Goal: Navigation & Orientation: Find specific page/section

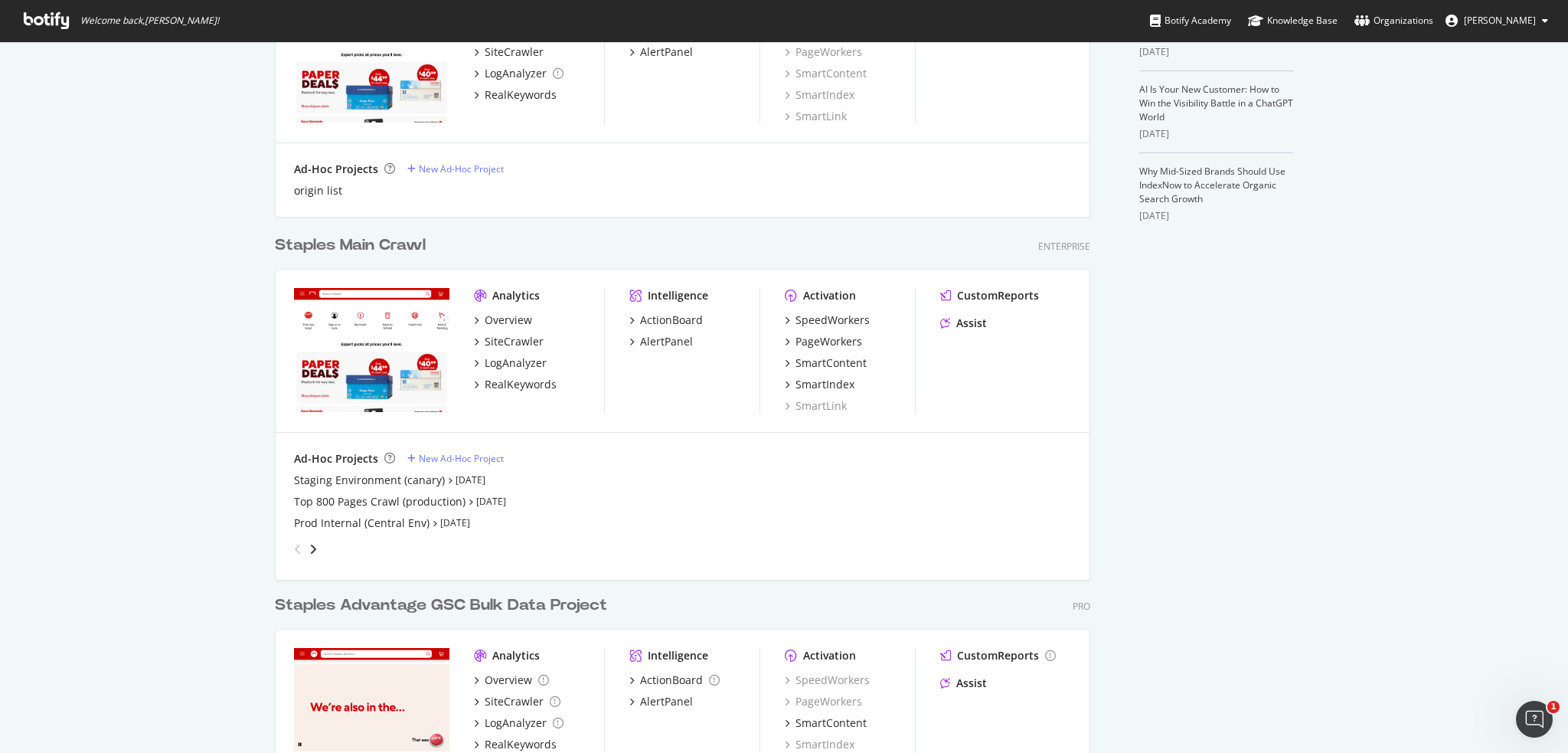
scroll to position [575, 0]
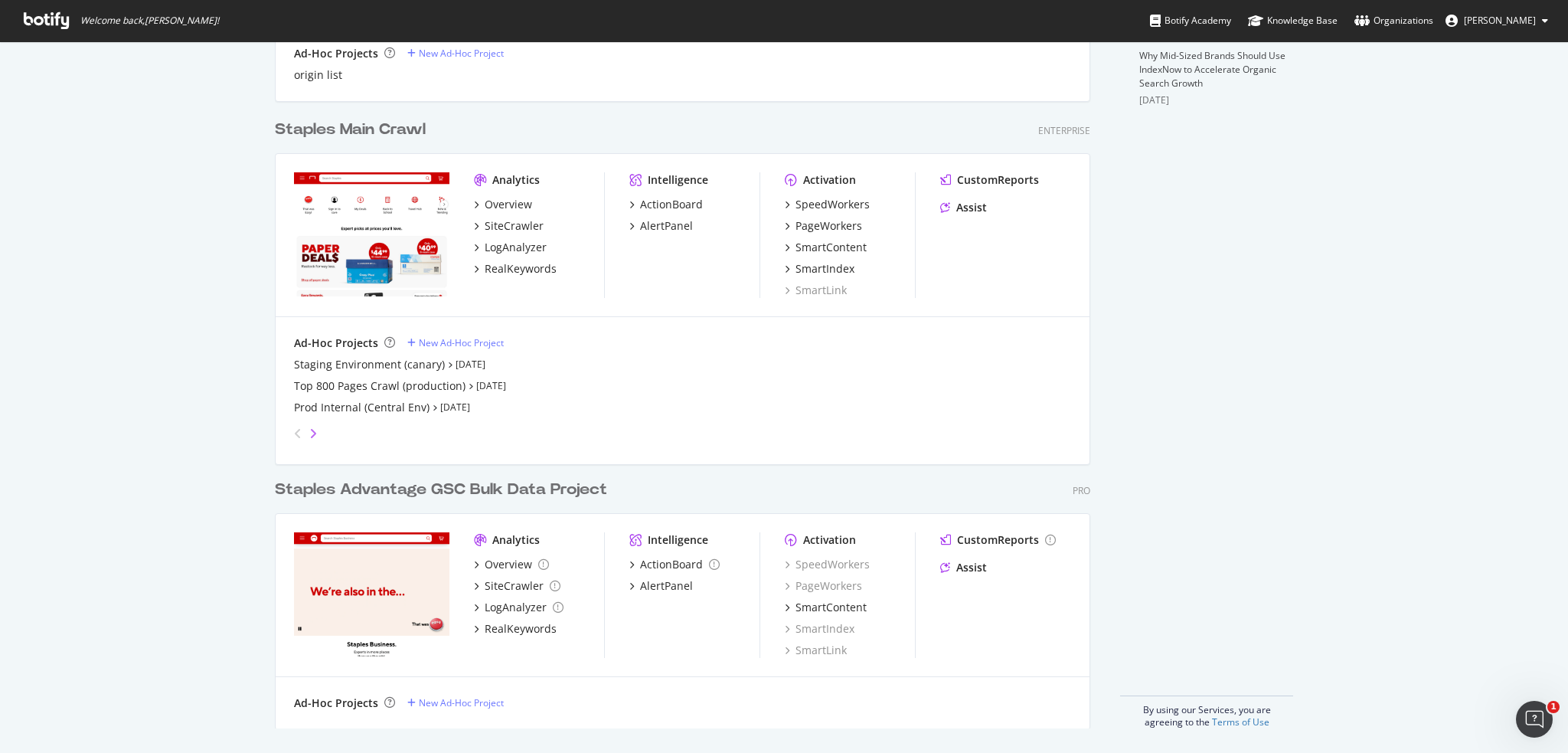
click at [309, 432] on icon "angle-right" at bounding box center [313, 433] width 8 height 13
click at [288, 433] on div "angle-left" at bounding box center [298, 433] width 20 height 24
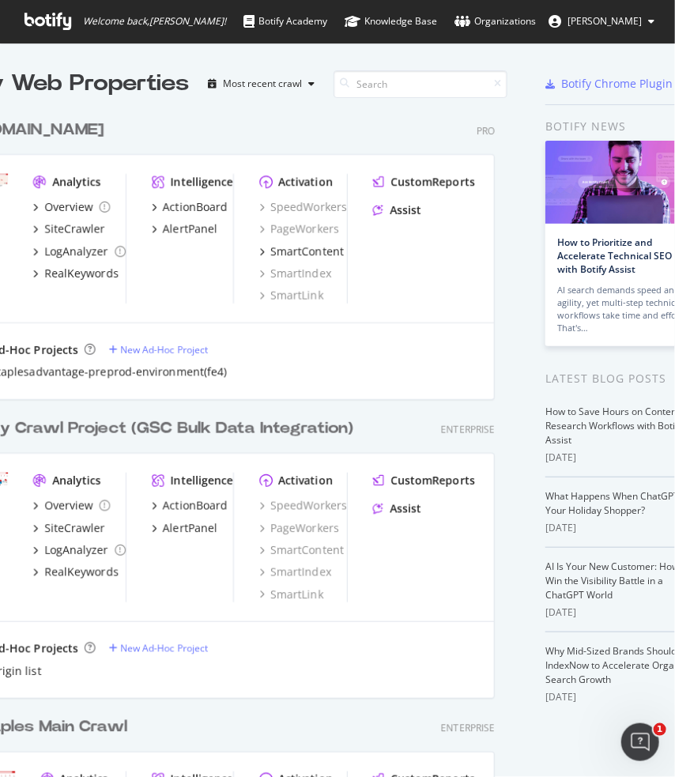
scroll to position [0, 0]
